Goal: Task Accomplishment & Management: Complete application form

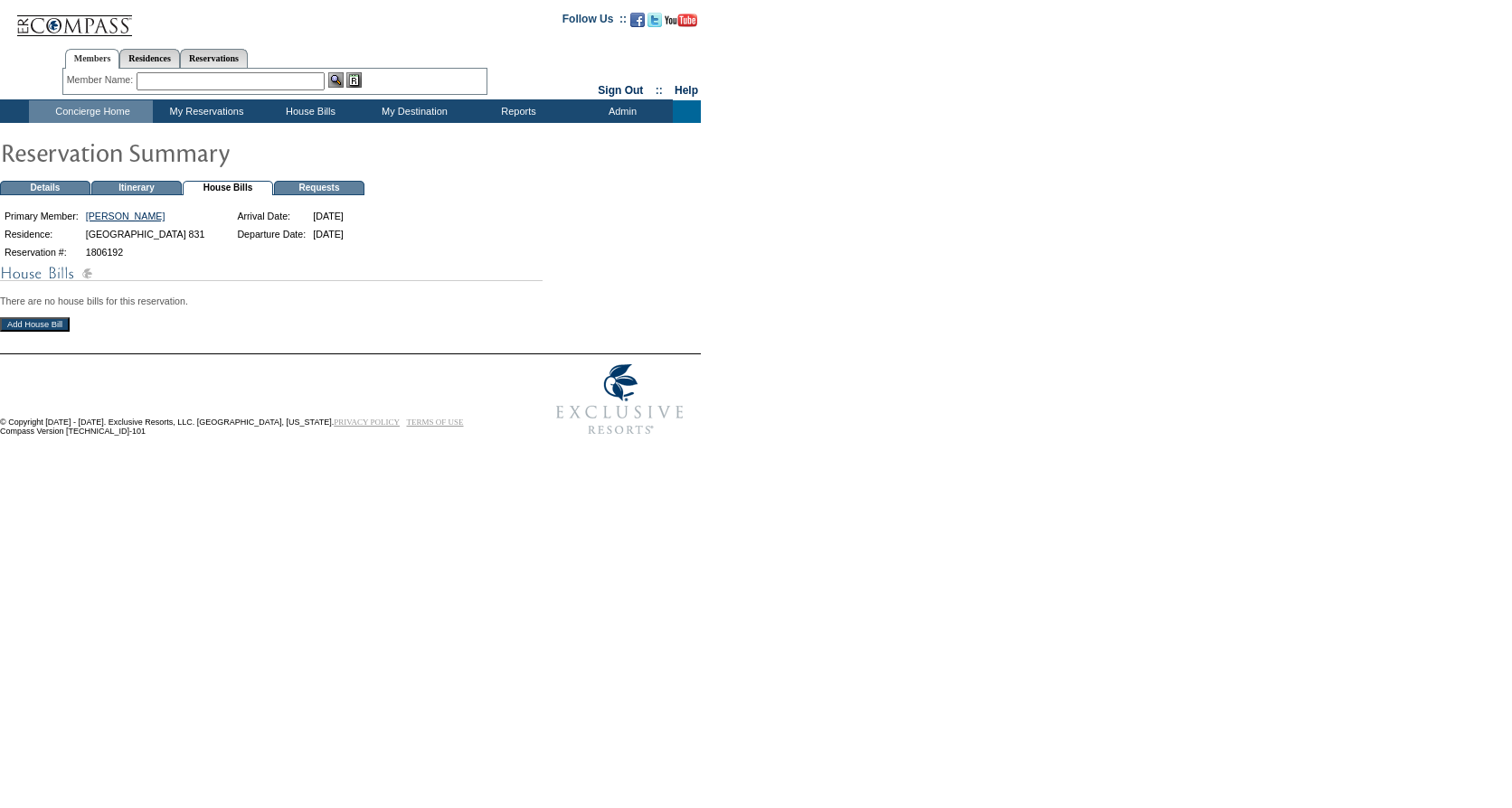
click at [66, 331] on input "Add House Bill" at bounding box center [35, 324] width 69 height 14
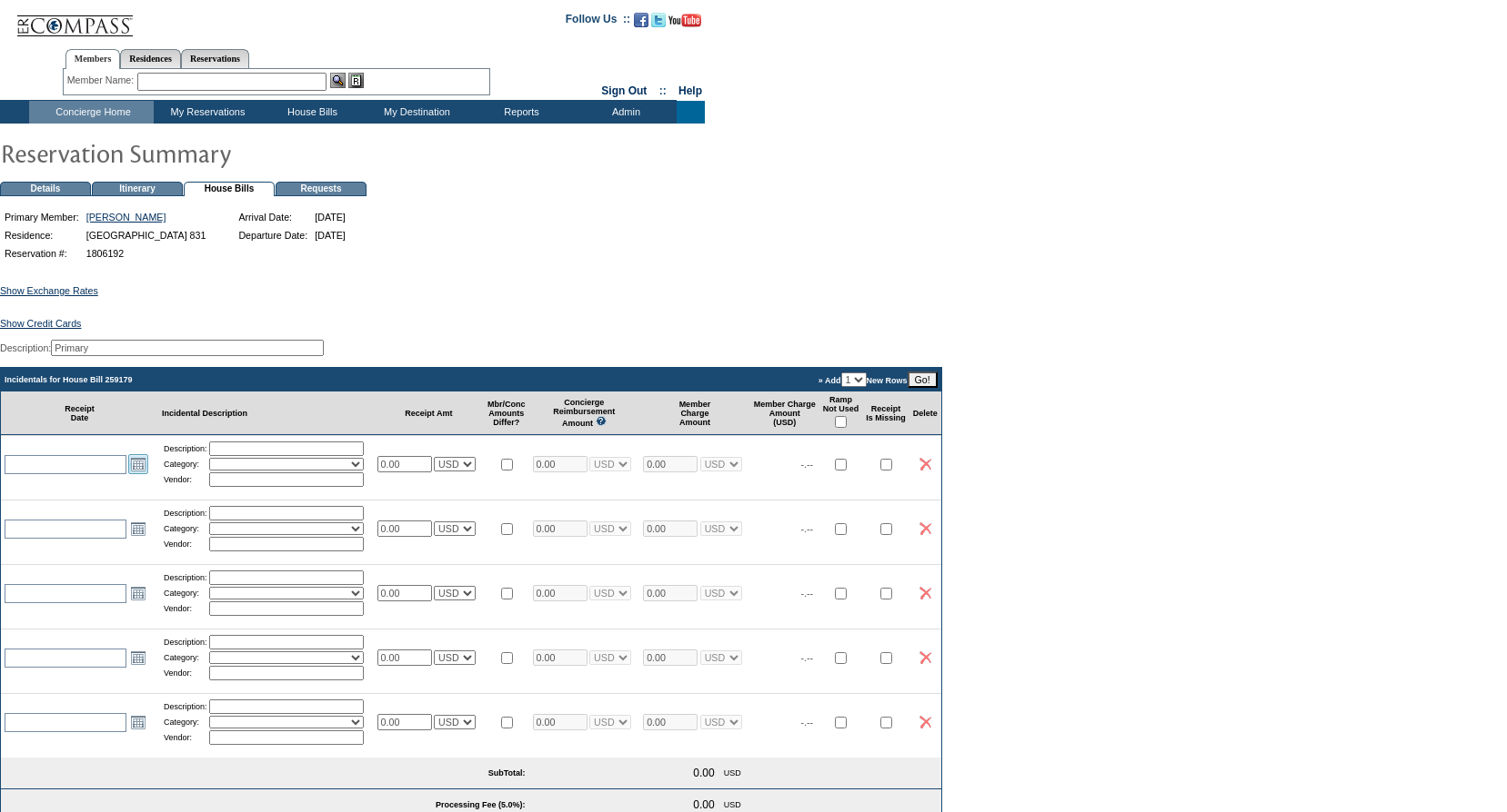
click at [138, 474] on link "Open the calendar popup." at bounding box center [138, 464] width 20 height 20
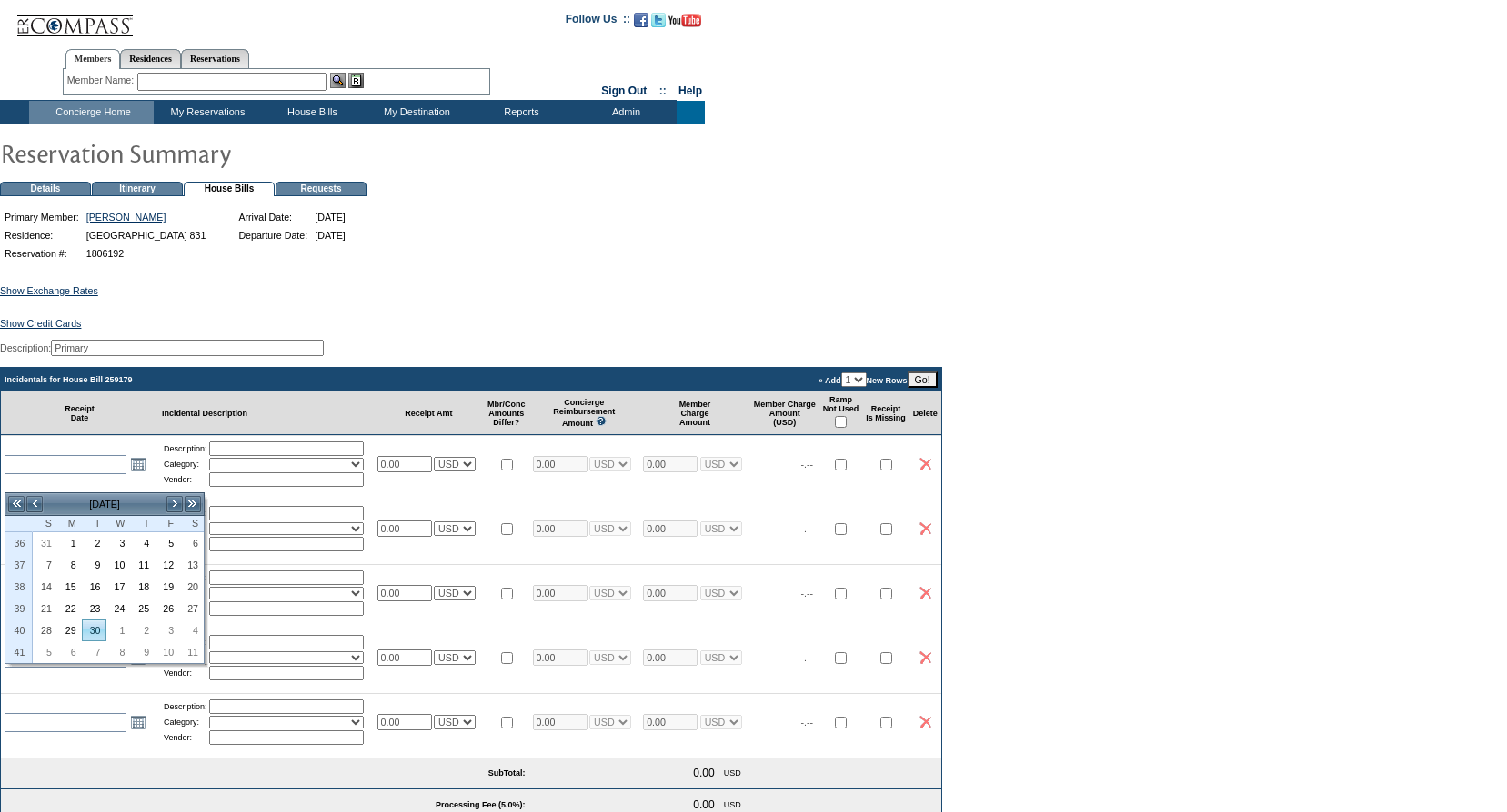
click at [91, 627] on link "30" at bounding box center [95, 630] width 23 height 20
type input "2025-09-30"
type input "[DATE]"
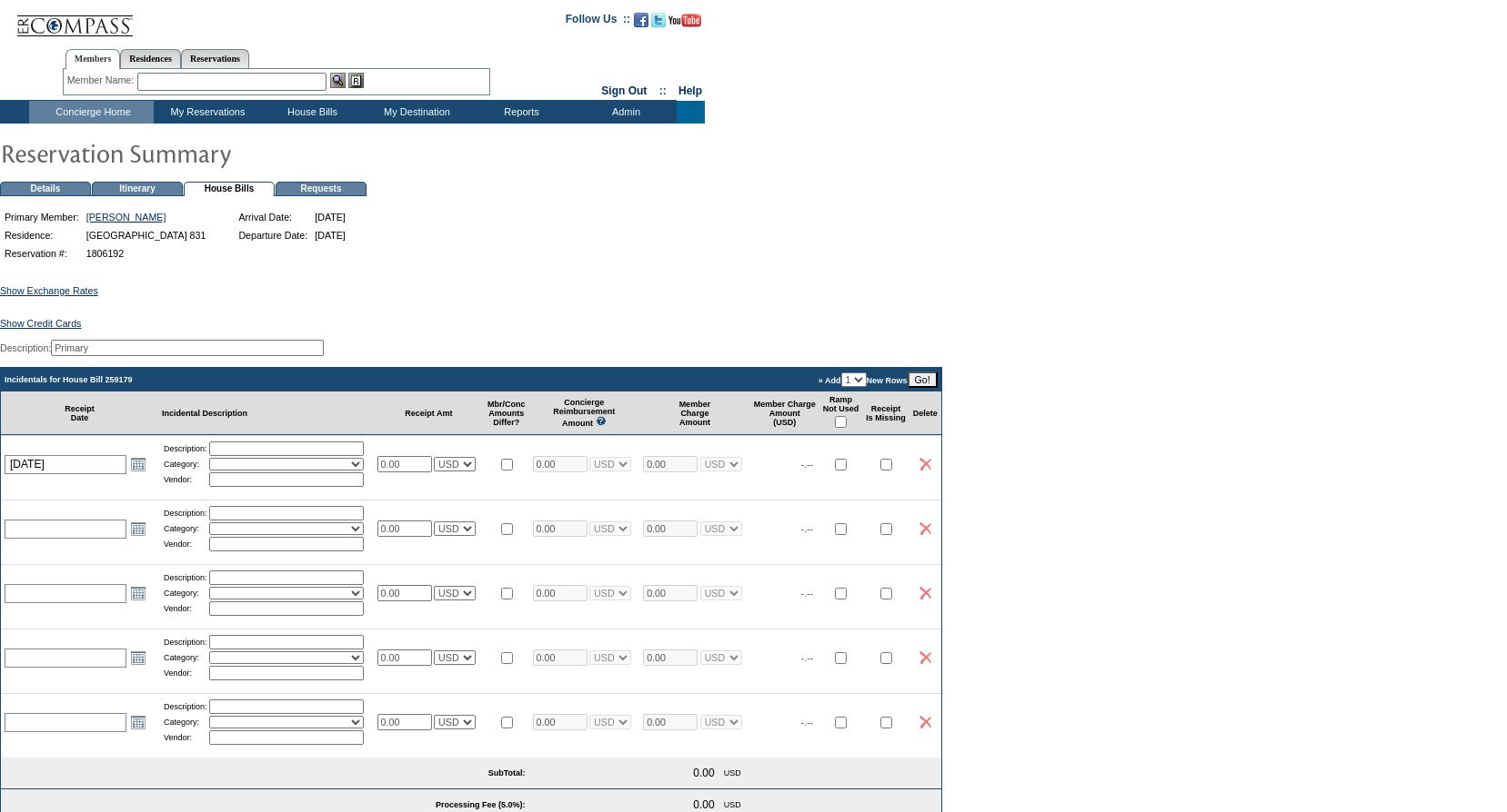
click at [254, 456] on input "text" at bounding box center [286, 448] width 155 height 14
type input "Groceries"
click at [306, 471] on select "Activities Additional Housekeeping Amenities Access Fee Bath Amenities Reimburs…" at bounding box center [286, 463] width 155 height 13
select select "11"
click at [216, 471] on select "Activities Additional Housekeeping Amenities Access Fee Bath Amenities Reimburs…" at bounding box center [286, 463] width 155 height 13
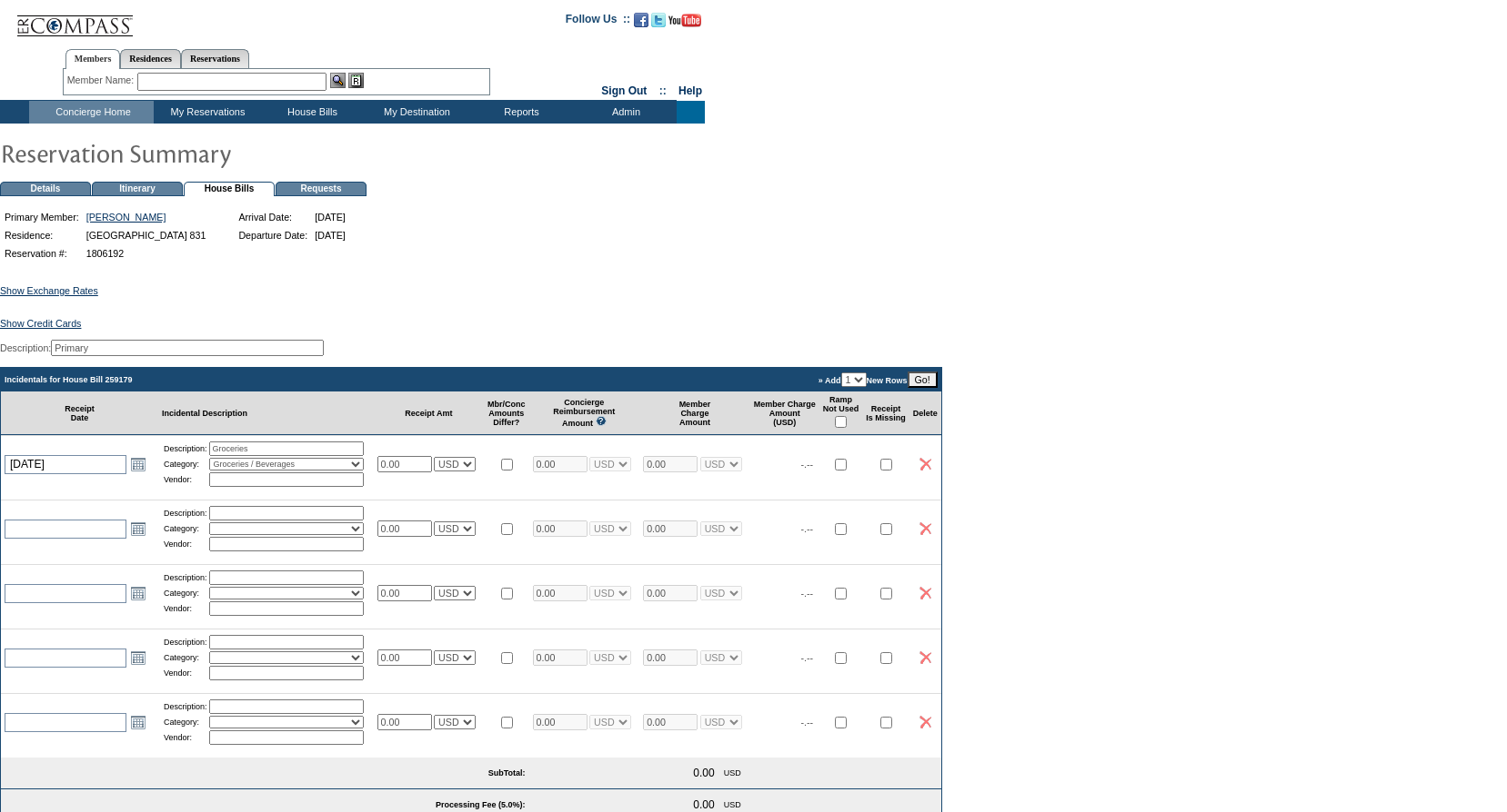
click at [310, 487] on input "text" at bounding box center [286, 479] width 155 height 14
type input "Smith's"
click at [409, 472] on input "0.00" at bounding box center [405, 463] width 54 height 16
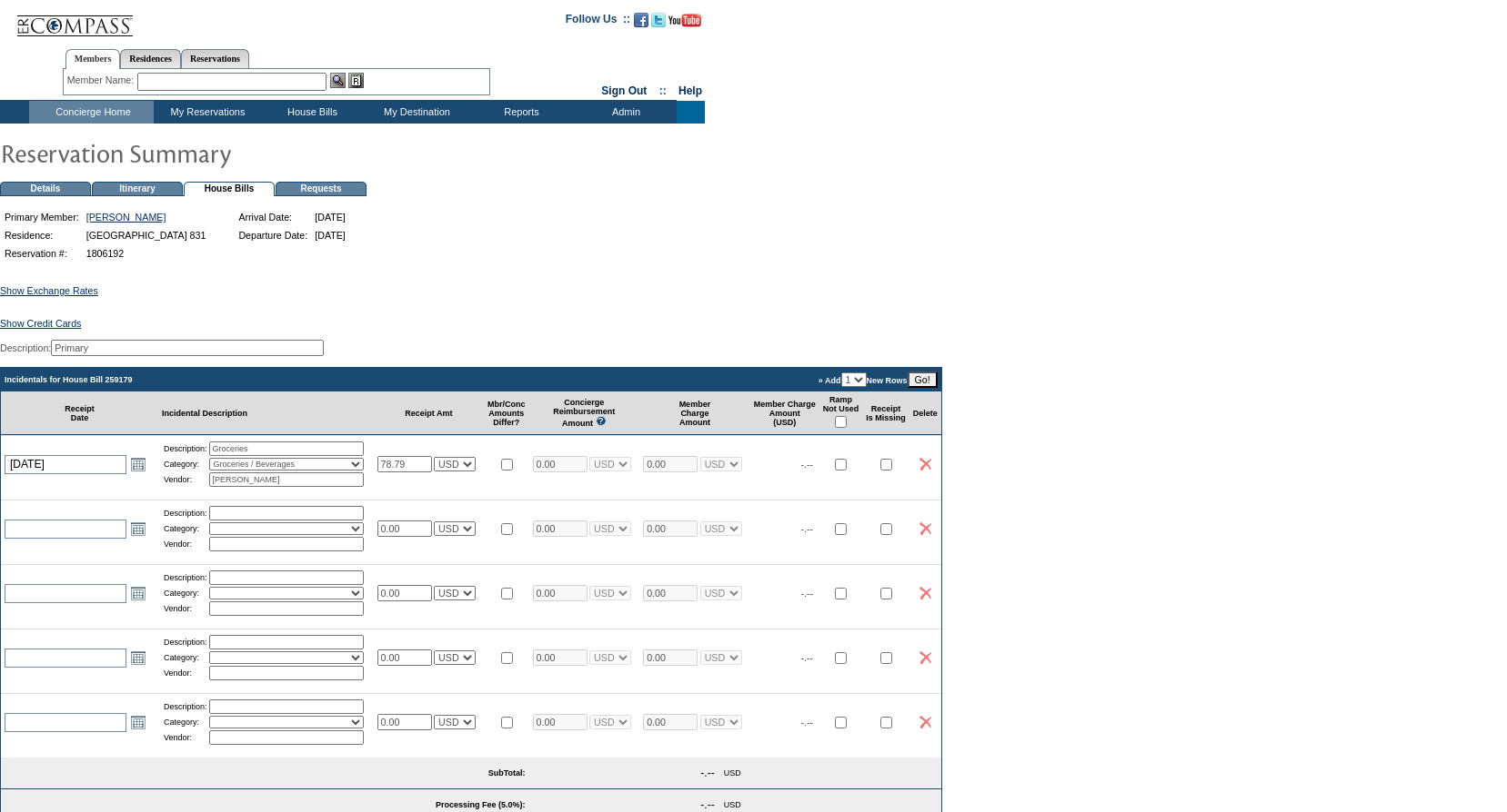
type input "78.79"
select select "1"
type input "78.79"
select select "1"
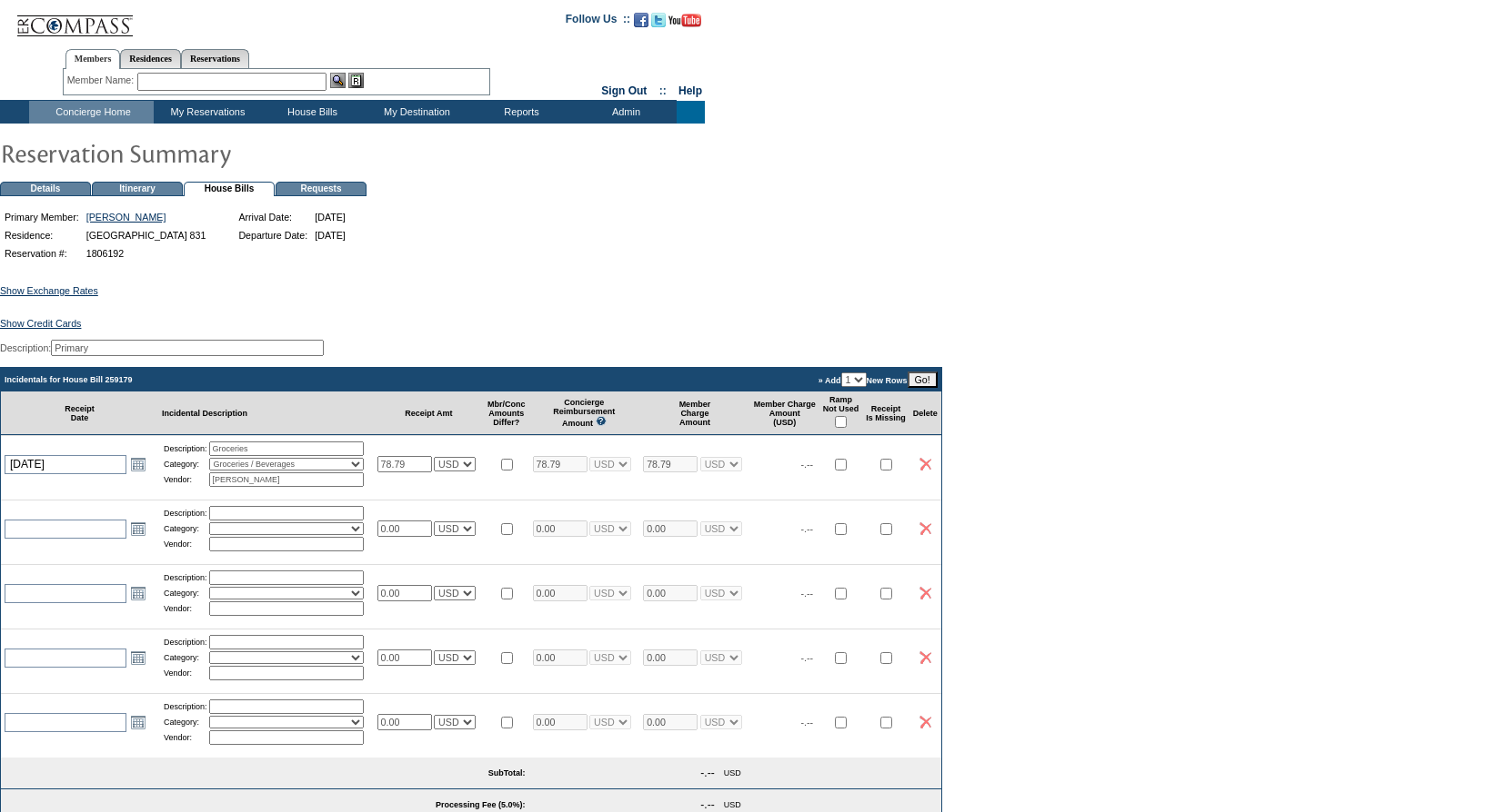
click at [1097, 632] on div "Show Exchange Rates Exchange Rates for 9/30/2025 Currency Rate To USD Rate From…" at bounding box center [754, 658] width 1507 height 789
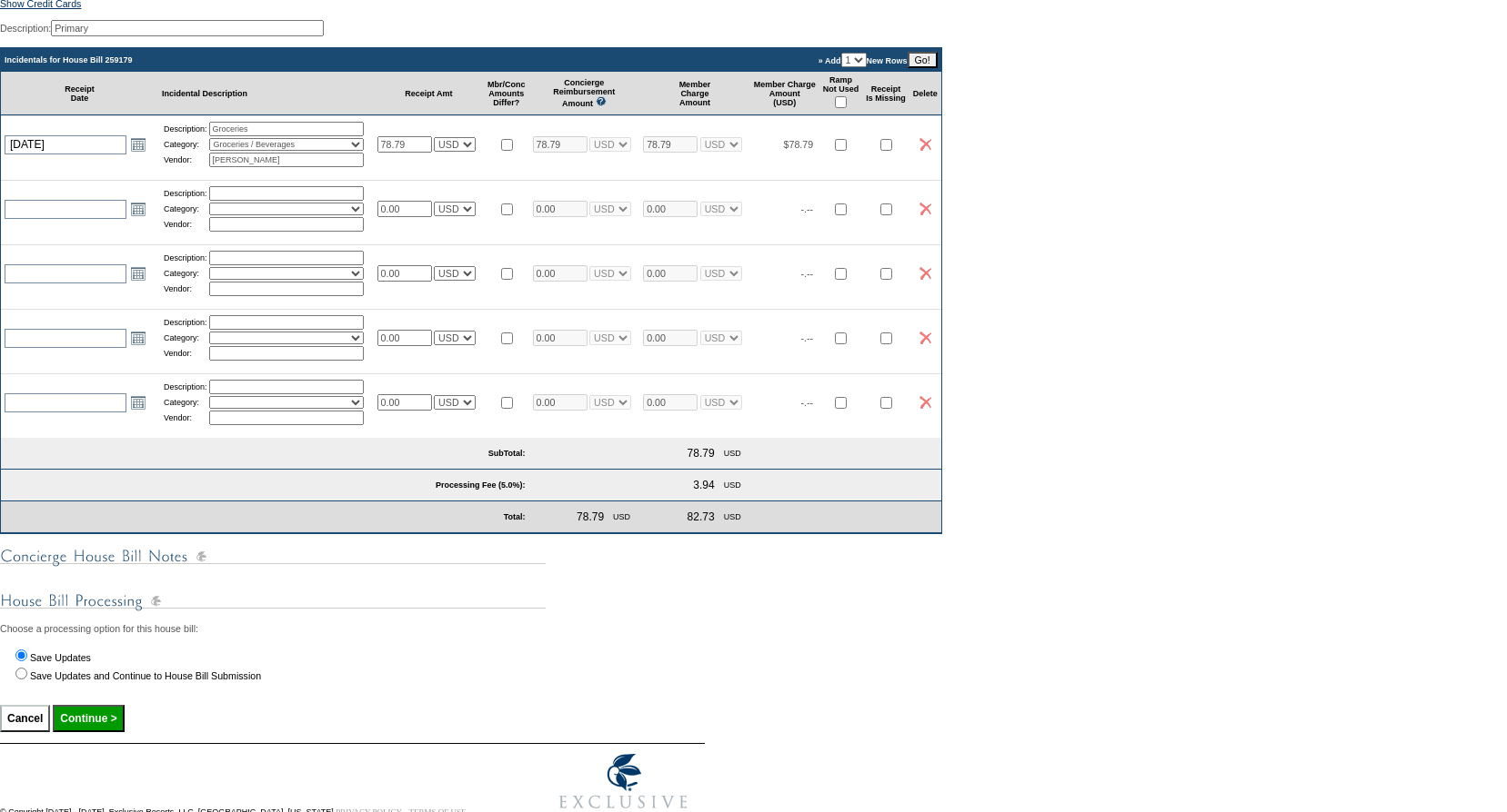
scroll to position [410, 0]
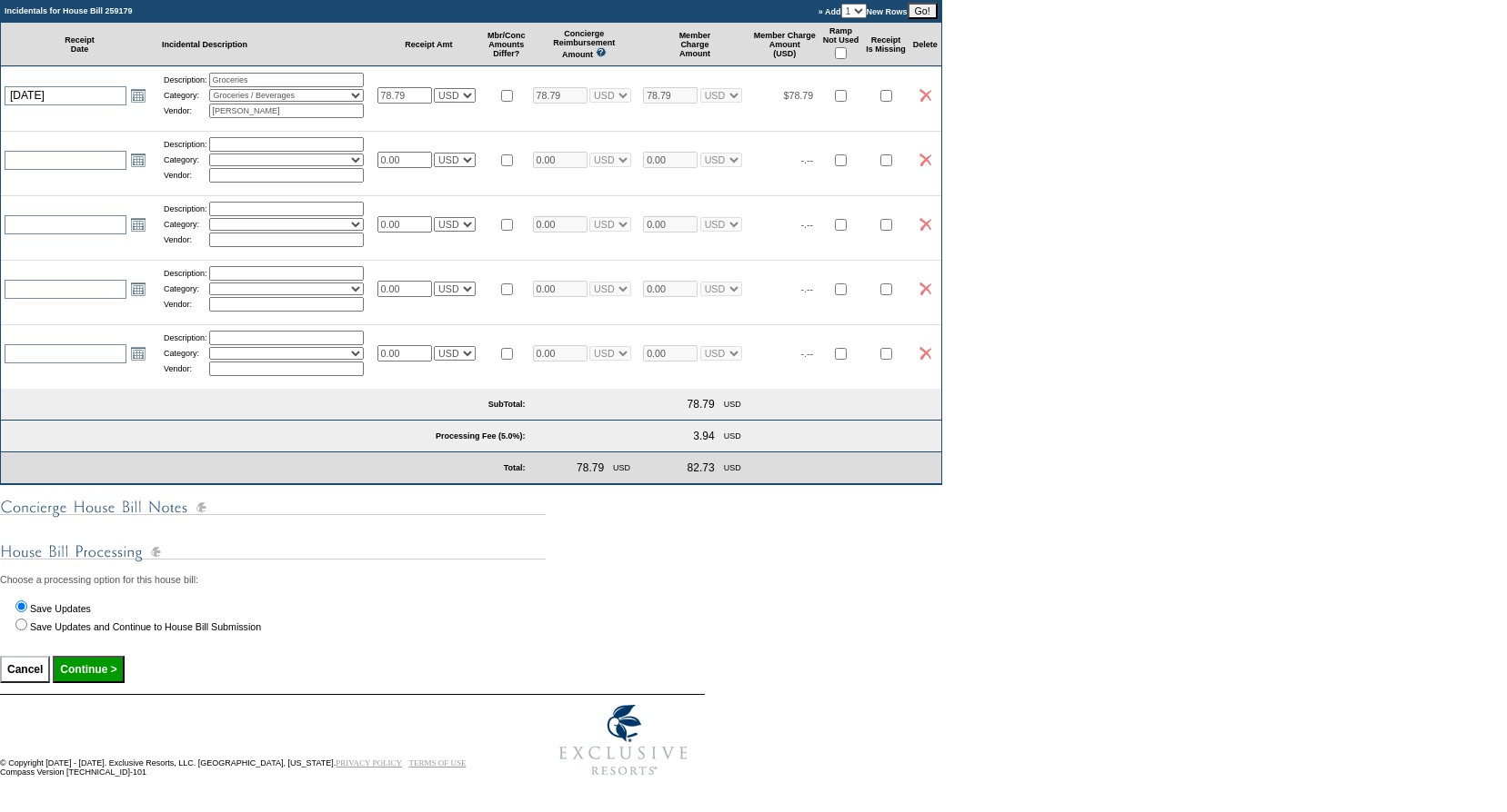
click at [100, 673] on input "Continue >" at bounding box center [88, 670] width 71 height 27
type input "Processing..."
